Goal: Task Accomplishment & Management: Use online tool/utility

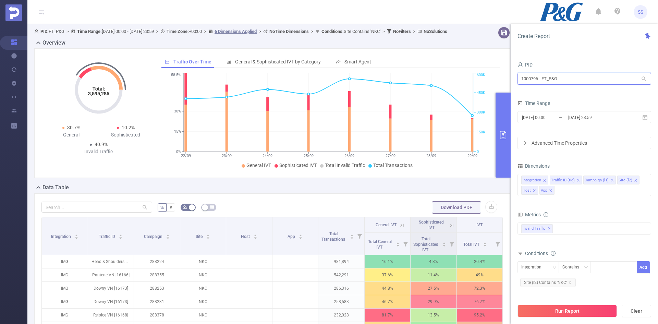
drag, startPoint x: 575, startPoint y: 75, endPoint x: 505, endPoint y: 75, distance: 69.9
click at [505, 75] on section "PID: FT_P&G > Time Range: [DATE] 00:00 - [DATE] 23:59 > Time Zone: +00:00 > 6 D…" at bounding box center [342, 236] width 630 height 425
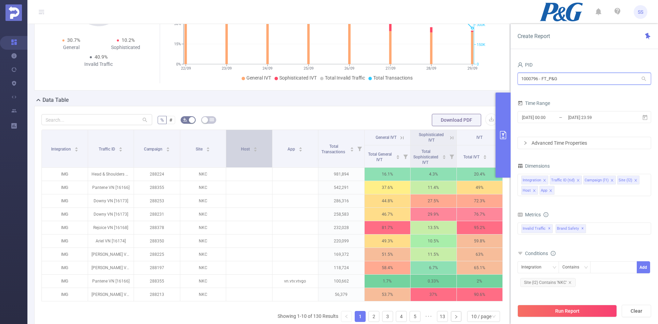
scroll to position [103, 0]
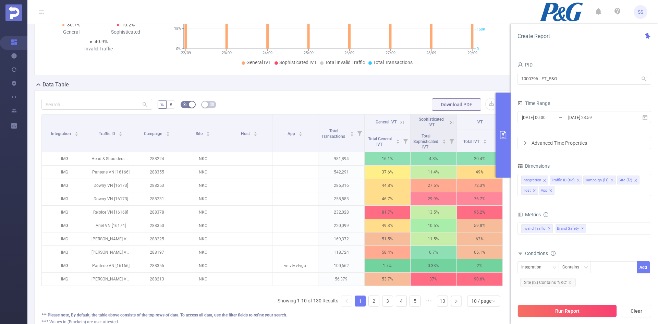
click at [450, 124] on icon at bounding box center [451, 122] width 3 height 3
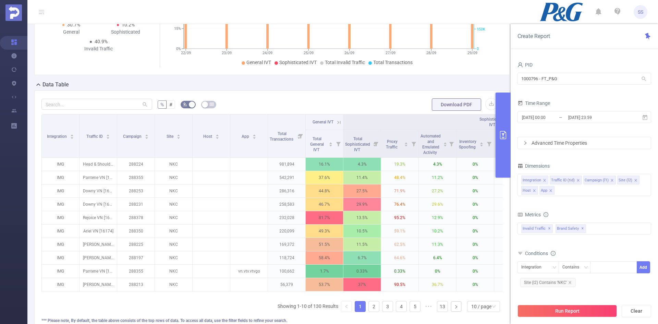
click at [336, 125] on icon at bounding box center [339, 122] width 6 height 6
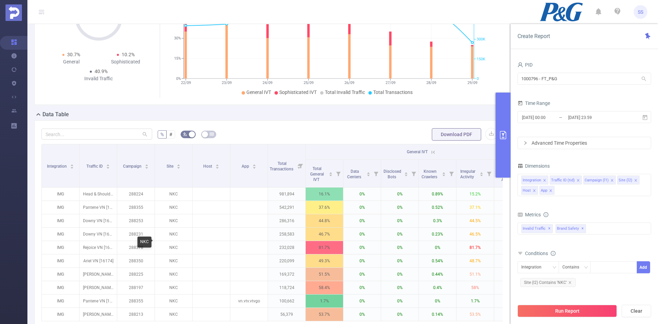
scroll to position [0, 0]
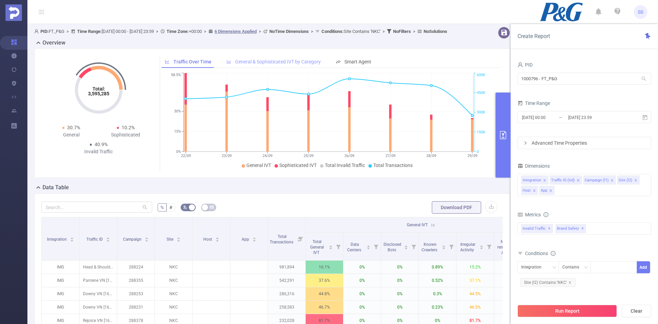
click at [278, 64] on span "General & Sophisticated IVT by Category" at bounding box center [278, 61] width 86 height 5
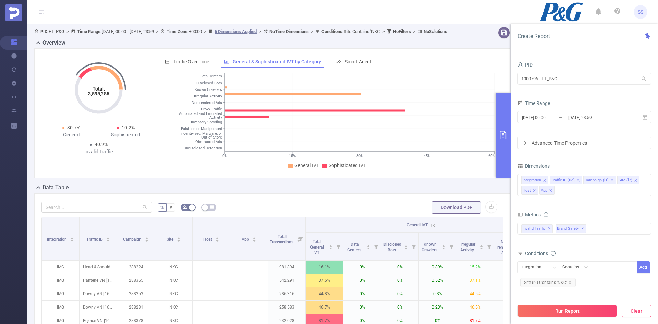
click at [634, 311] on button "Clear" at bounding box center [635, 311] width 29 height 12
type input "[DATE] 10:00"
type input "[DATE] 10:59"
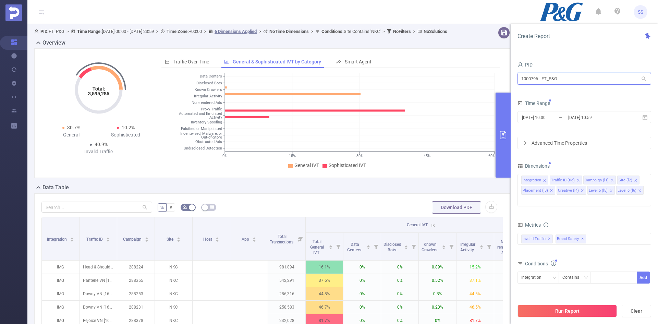
drag, startPoint x: 575, startPoint y: 80, endPoint x: 502, endPoint y: 79, distance: 73.0
click at [502, 79] on section "PID: FT_P&G > Time Range: [DATE] 00:00 - [DATE] 23:59 > Time Zone: +00:00 > 6 D…" at bounding box center [342, 239] width 630 height 431
type input "slii"
click at [553, 93] on li "1000784 - Sliide 39 [29 rows]" at bounding box center [584, 92] width 134 height 11
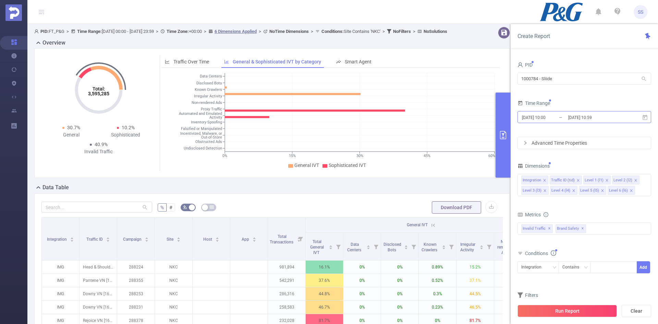
click at [583, 117] on input "[DATE] 10:59" at bounding box center [594, 117] width 55 height 9
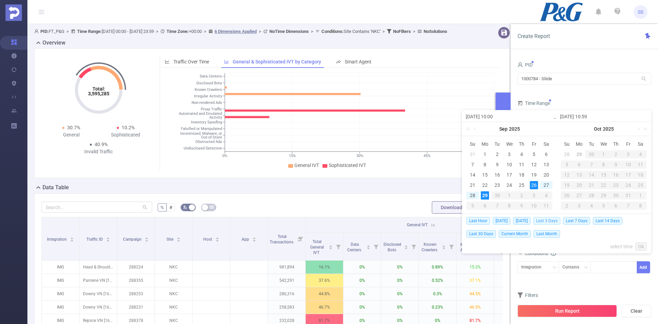
click at [559, 219] on span "Last 3 Days" at bounding box center [546, 221] width 27 height 8
type input "[DATE] 00:00"
type input "[DATE] 23:59"
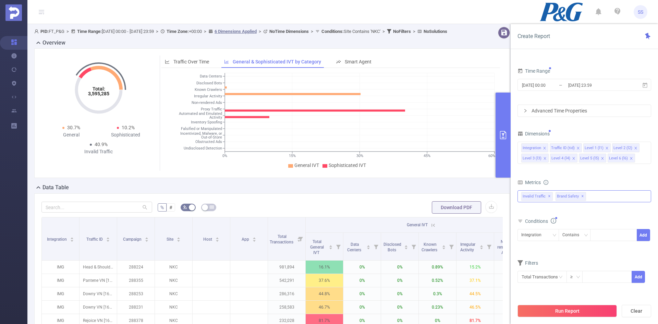
click at [581, 197] on span "✕" at bounding box center [582, 196] width 3 height 8
click at [576, 313] on button "Run Report" at bounding box center [566, 311] width 99 height 12
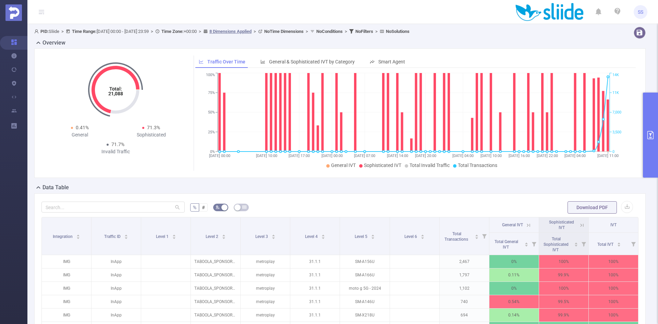
scroll to position [103, 0]
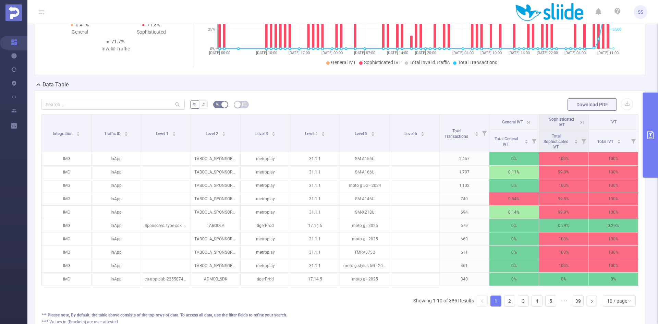
click at [579, 121] on icon at bounding box center [582, 122] width 6 height 6
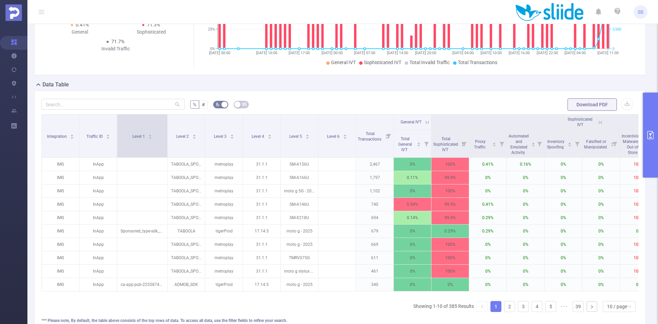
drag, startPoint x: 154, startPoint y: 145, endPoint x: 167, endPoint y: 146, distance: 12.7
click at [167, 146] on span at bounding box center [166, 135] width 3 height 43
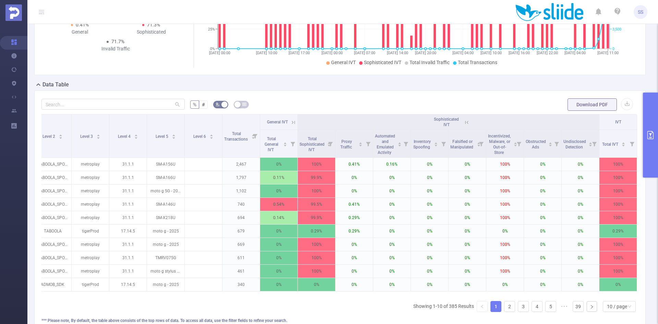
click at [656, 138] on button "primary" at bounding box center [650, 134] width 15 height 85
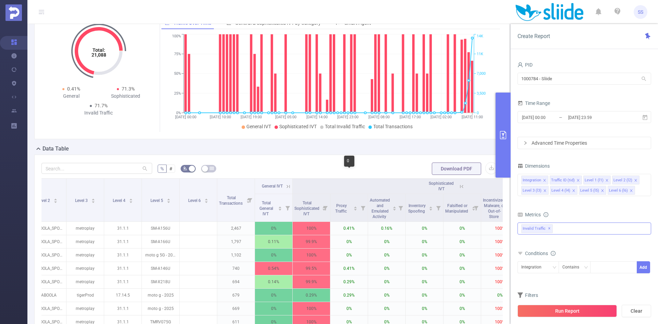
scroll to position [34, 0]
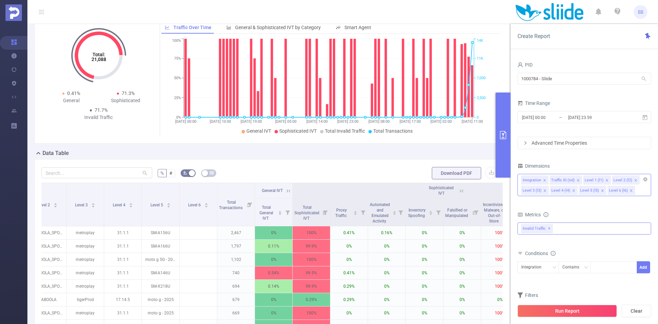
click at [629, 191] on icon "icon: close" at bounding box center [630, 190] width 3 height 3
click at [632, 191] on div "Integration Traffic ID (tid) Level 1 (l1) Level 2 (l2) Level 3 (l3) Level 4 (l4…" at bounding box center [584, 185] width 134 height 22
type input "app"
click at [586, 203] on li "App" at bounding box center [584, 204] width 133 height 11
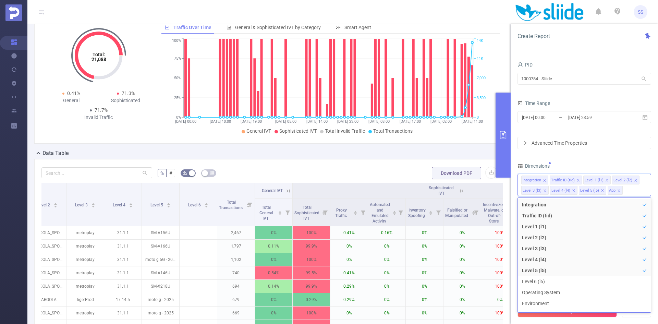
click at [598, 154] on div "PID 1000784 - Sliide 1000784 - Sliide Time Range [DATE] 00:00 _ [DATE] 23:59 Ad…" at bounding box center [584, 192] width 134 height 264
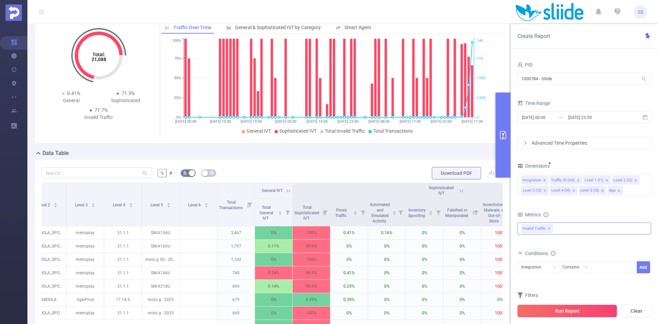
click at [544, 311] on button "Run Report" at bounding box center [566, 311] width 99 height 12
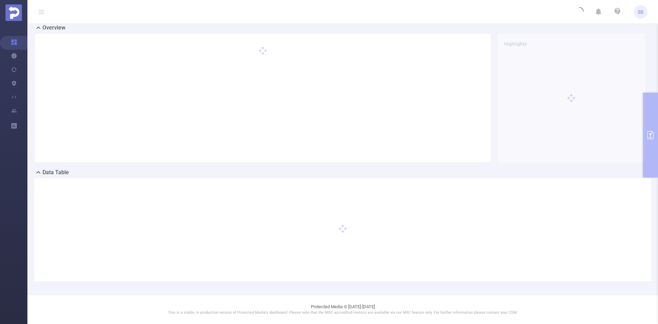
scroll to position [15, 0]
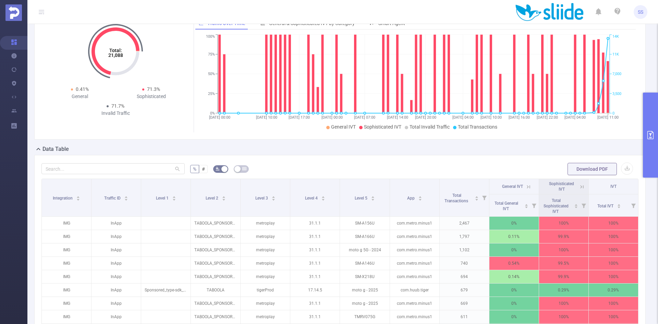
scroll to position [84, 0]
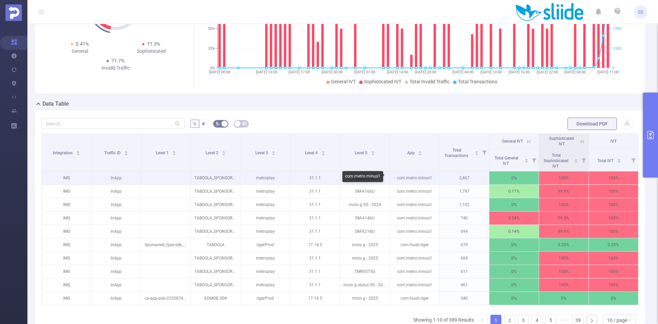
click at [422, 177] on p "com.metro.minus1" at bounding box center [414, 177] width 49 height 13
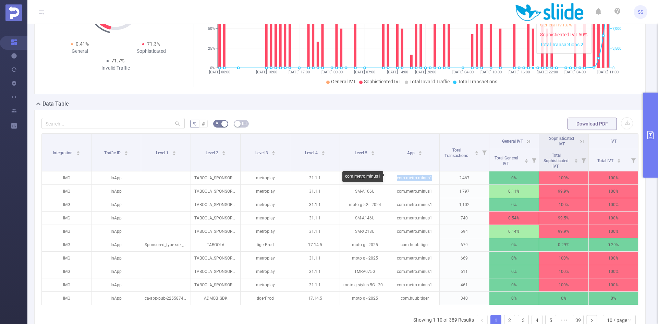
copy p "com.metro.minus1"
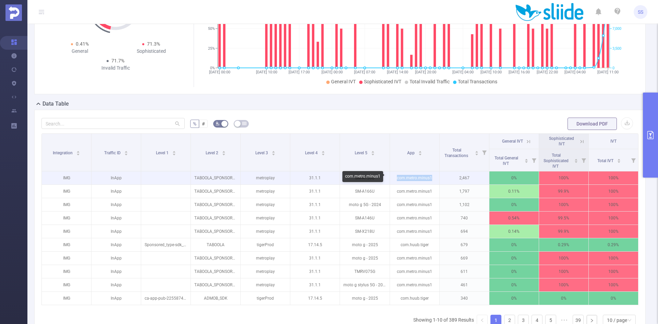
click at [424, 179] on p "com.metro.minus1" at bounding box center [414, 177] width 49 height 13
click at [415, 179] on p "com.metro.minus1" at bounding box center [414, 177] width 49 height 13
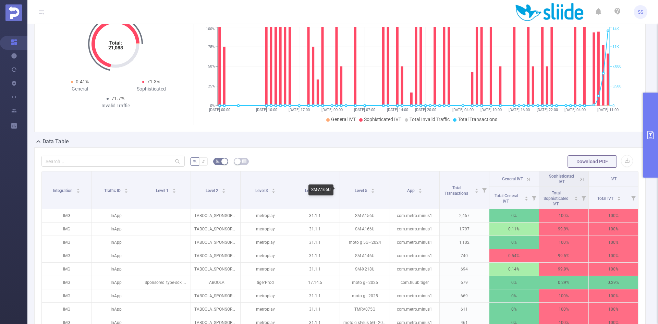
scroll to position [0, 0]
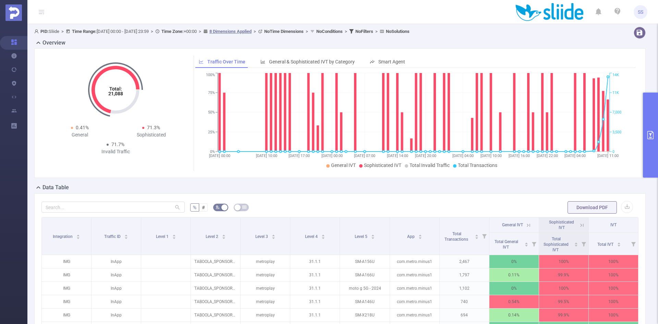
click at [651, 149] on button "primary" at bounding box center [650, 134] width 15 height 85
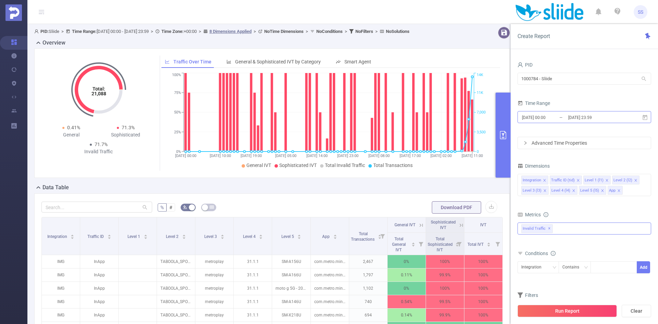
click at [599, 117] on input "[DATE] 23:59" at bounding box center [594, 117] width 55 height 9
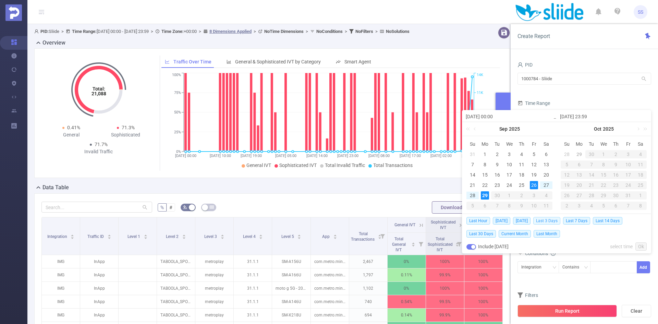
click at [554, 221] on span "Last 3 Days" at bounding box center [546, 221] width 27 height 8
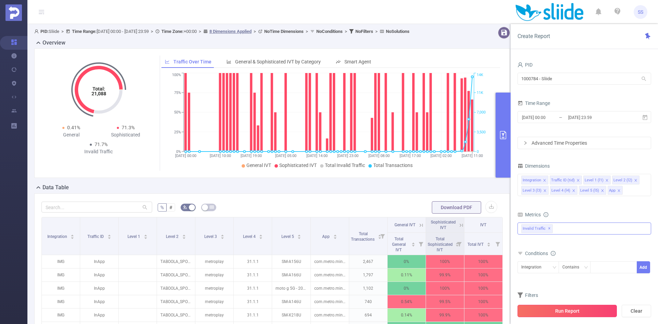
click at [559, 307] on button "Run Report" at bounding box center [566, 311] width 99 height 12
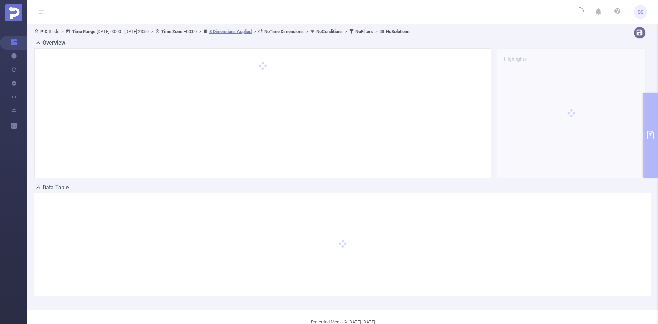
scroll to position [15, 0]
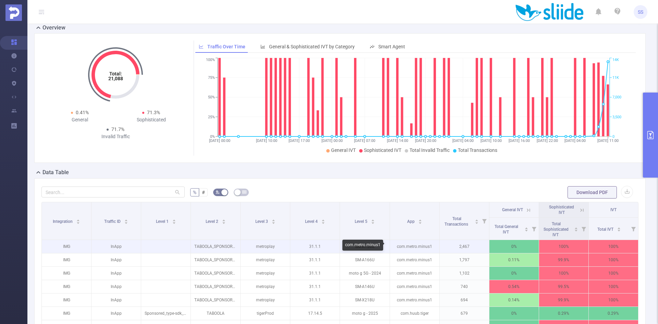
click at [419, 249] on p "com.metro.minus1" at bounding box center [414, 246] width 49 height 13
copy p "com.metro.minus1"
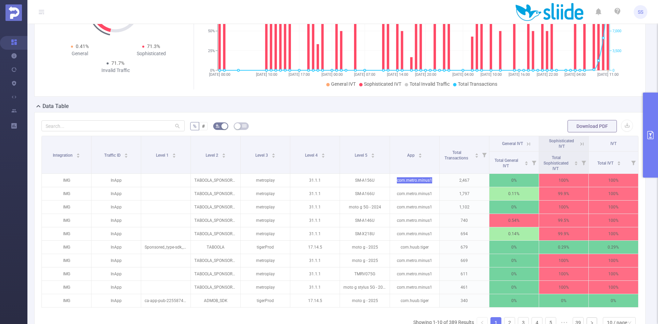
scroll to position [0, 0]
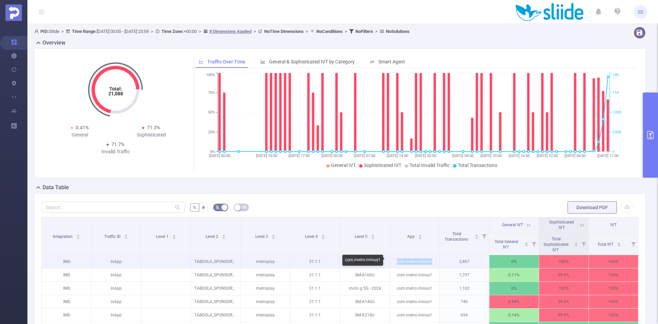
click at [402, 263] on p "com.metro.minus1" at bounding box center [414, 261] width 49 height 13
